Goal: Task Accomplishment & Management: Manage account settings

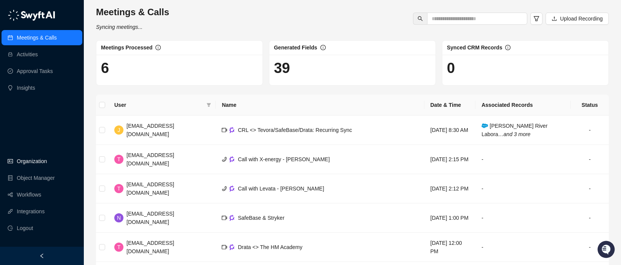
click at [37, 162] on link "Organization" at bounding box center [32, 161] width 30 height 15
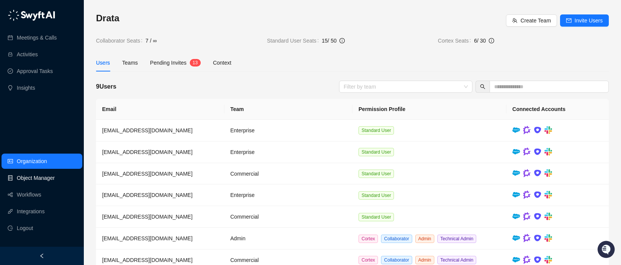
click at [38, 177] on link "Object Manager" at bounding box center [36, 178] width 38 height 15
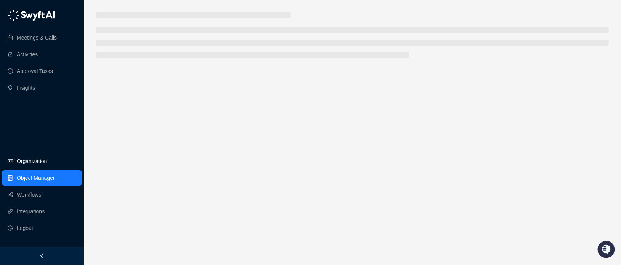
click at [39, 166] on link "Organization" at bounding box center [32, 161] width 30 height 15
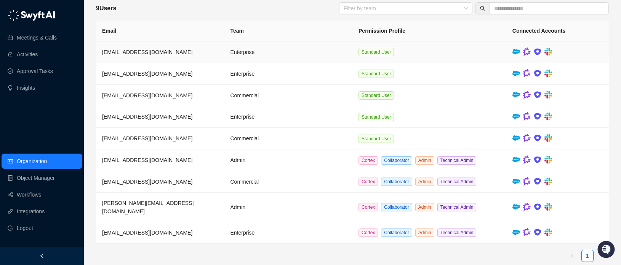
scroll to position [80, 0]
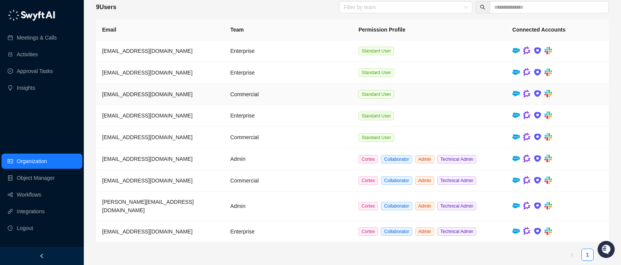
click at [529, 94] on img at bounding box center [527, 94] width 8 height 8
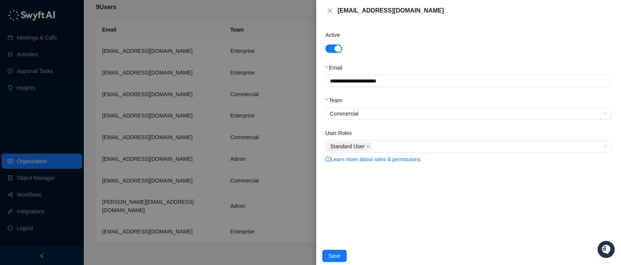
click at [302, 13] on div at bounding box center [310, 132] width 621 height 265
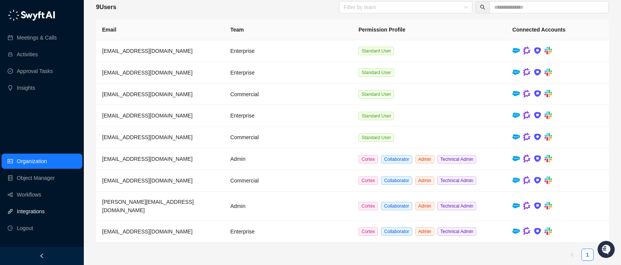
click at [37, 213] on link "Integrations" at bounding box center [31, 211] width 28 height 15
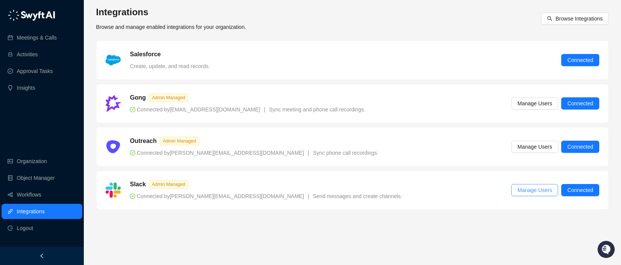
click at [537, 190] on span "Manage Users" at bounding box center [534, 190] width 35 height 8
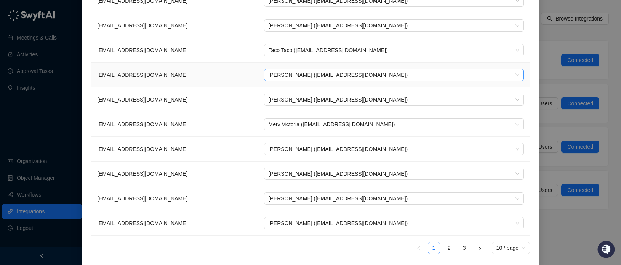
scroll to position [102, 0]
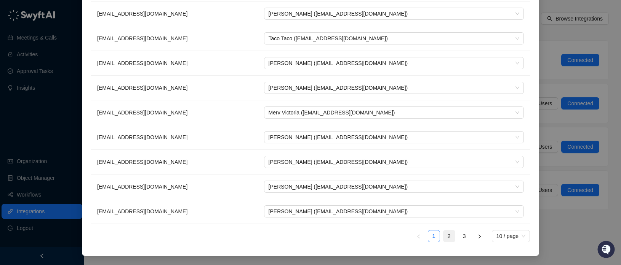
click at [448, 240] on link "2" at bounding box center [448, 236] width 11 height 11
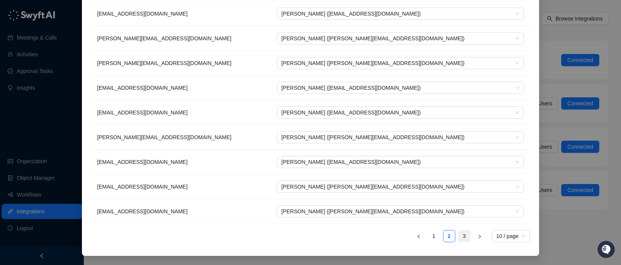
click at [463, 235] on link "3" at bounding box center [463, 236] width 11 height 11
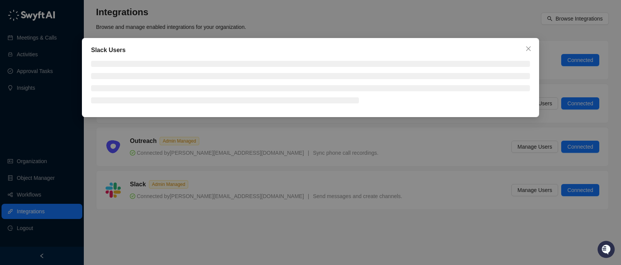
scroll to position [0, 0]
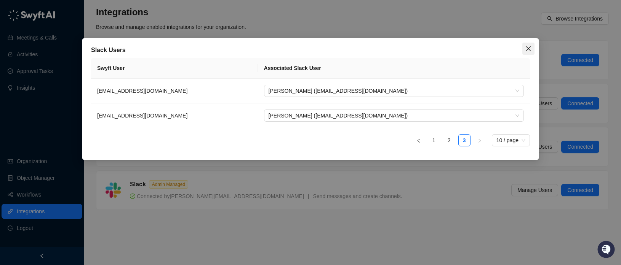
click at [529, 46] on icon "close" at bounding box center [528, 49] width 6 height 6
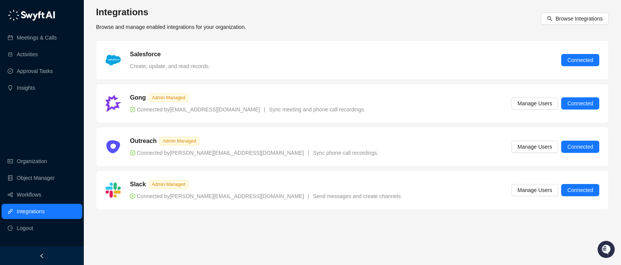
drag, startPoint x: 235, startPoint y: 201, endPoint x: 357, endPoint y: 201, distance: 122.2
click at [357, 201] on div "Slack Admin Managed Connected by stevetan@drata.com | Send messages and create …" at bounding box center [352, 190] width 512 height 39
click at [28, 202] on link "Workflows" at bounding box center [29, 194] width 24 height 15
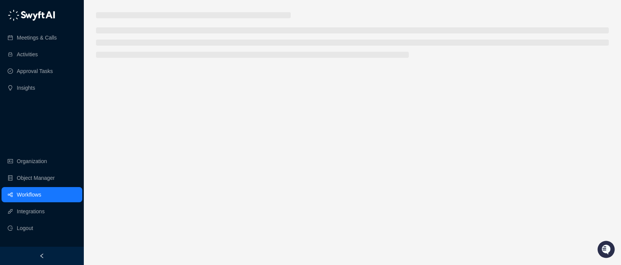
click at [26, 195] on link "Workflows" at bounding box center [29, 194] width 24 height 15
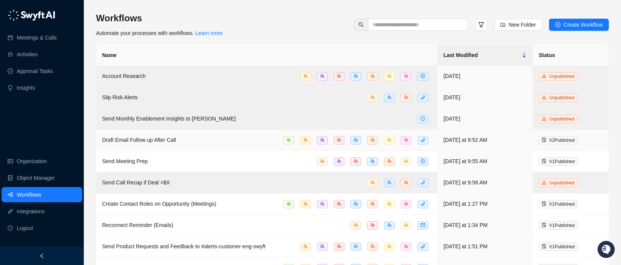
click at [209, 141] on div "Draft Email Follow up After Call" at bounding box center [266, 140] width 329 height 9
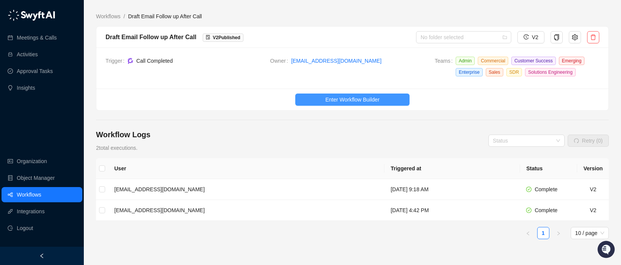
click at [343, 99] on span "Enter Workflow Builder" at bounding box center [352, 100] width 54 height 8
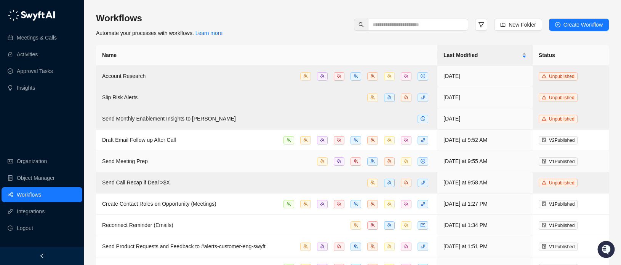
scroll to position [60, 0]
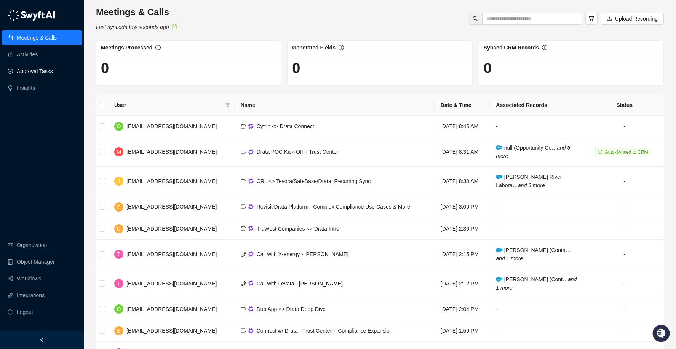
click at [38, 69] on link "Approval Tasks" at bounding box center [35, 71] width 36 height 15
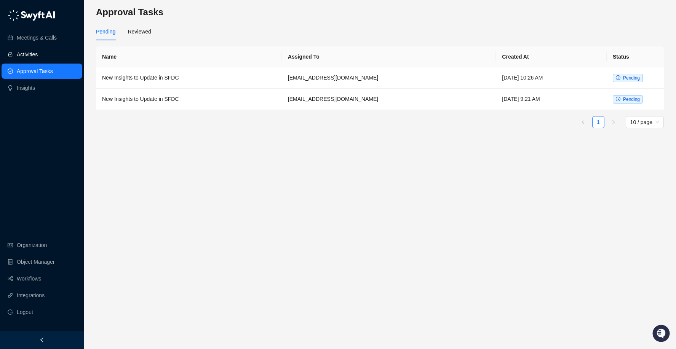
click at [34, 54] on link "Activities" at bounding box center [27, 54] width 21 height 15
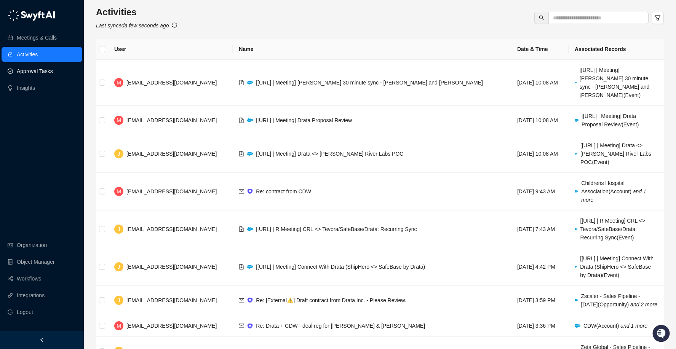
click at [40, 69] on link "Approval Tasks" at bounding box center [35, 71] width 36 height 15
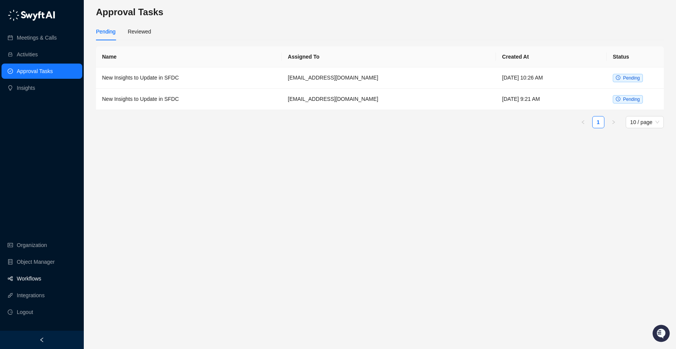
click at [41, 277] on link "Workflows" at bounding box center [29, 278] width 24 height 15
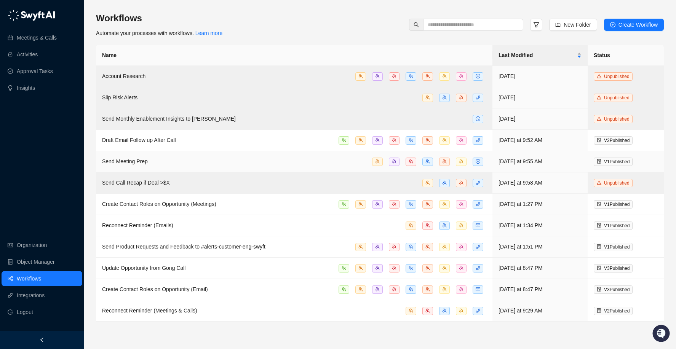
click at [204, 162] on div "Send Meeting Prep" at bounding box center [294, 161] width 384 height 9
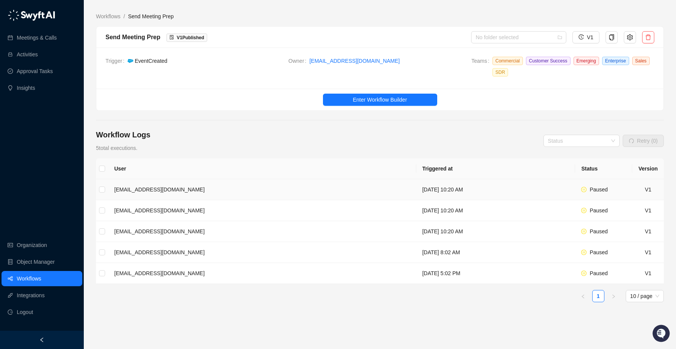
click at [592, 192] on span "Paused" at bounding box center [598, 190] width 18 height 6
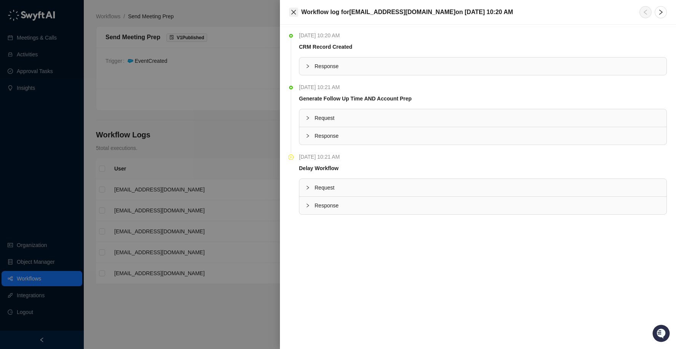
click at [294, 15] on button "Close" at bounding box center [293, 12] width 9 height 9
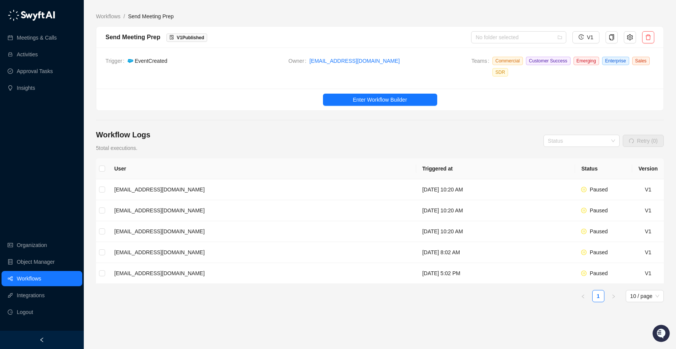
scroll to position [22, 0]
